Goal: Task Accomplishment & Management: Manage account settings

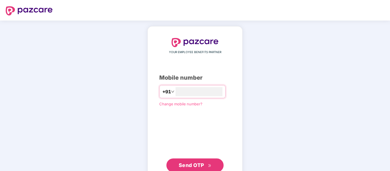
type input "**********"
click at [188, 163] on span "Send OTP" at bounding box center [191, 165] width 25 height 6
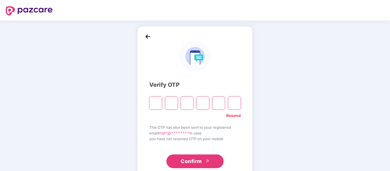
type input "*"
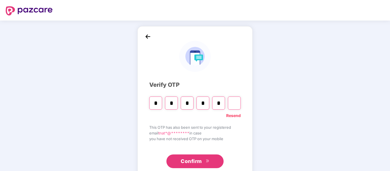
type input "*"
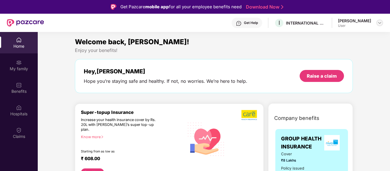
click at [380, 23] on img at bounding box center [379, 23] width 5 height 5
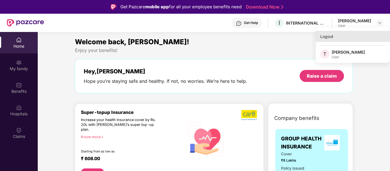
click at [325, 35] on div "Logout" at bounding box center [352, 36] width 74 height 11
